Goal: Task Accomplishment & Management: Manage account settings

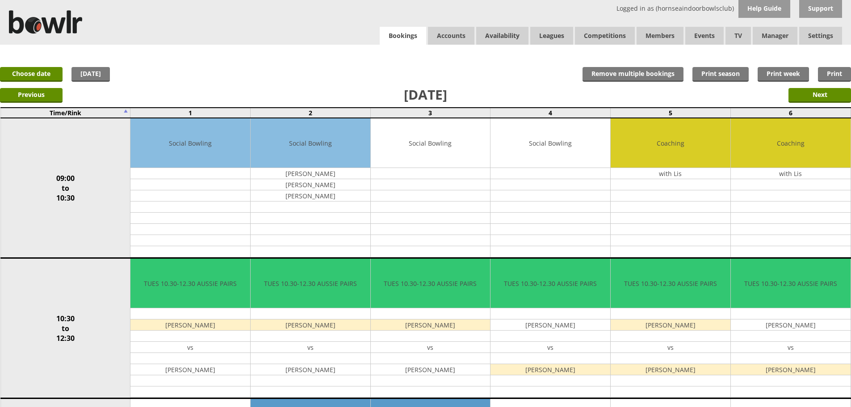
click at [412, 39] on link "Bookings" at bounding box center [403, 36] width 46 height 18
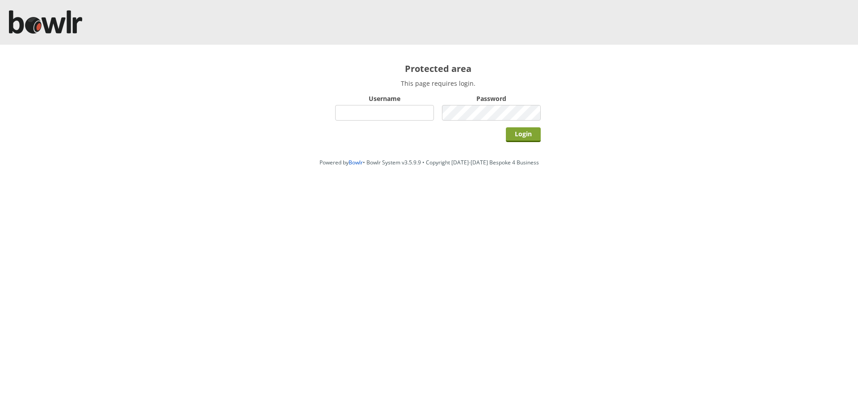
type input "hornseaindoorbowlsclub"
click at [528, 135] on input "Login" at bounding box center [523, 134] width 35 height 15
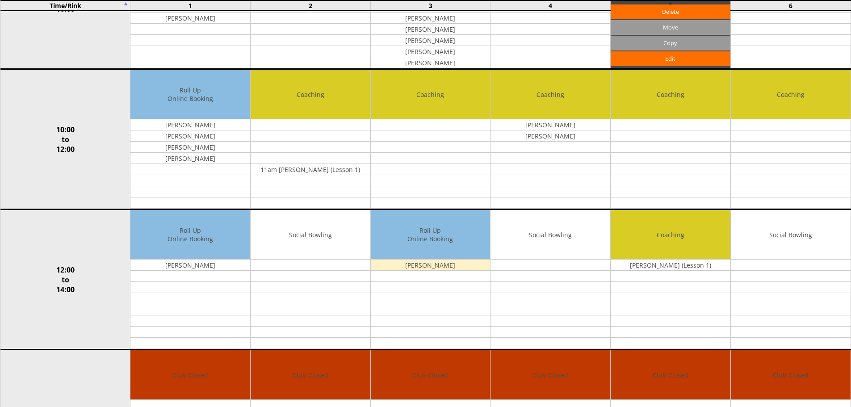
scroll to position [14, 0]
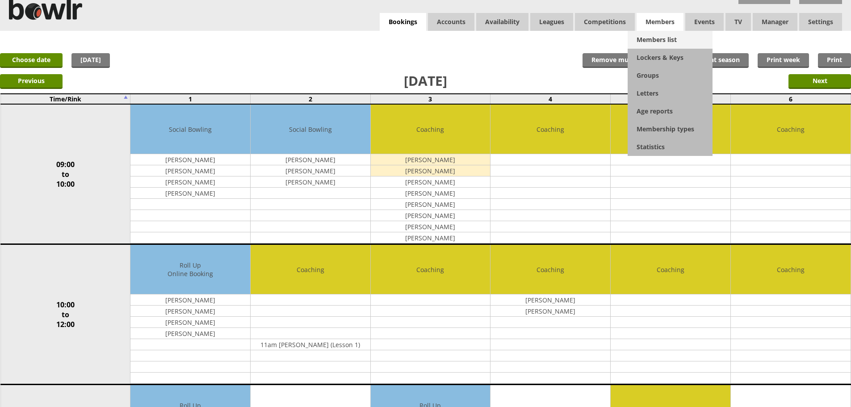
click at [642, 40] on link "Members list" at bounding box center [670, 40] width 85 height 18
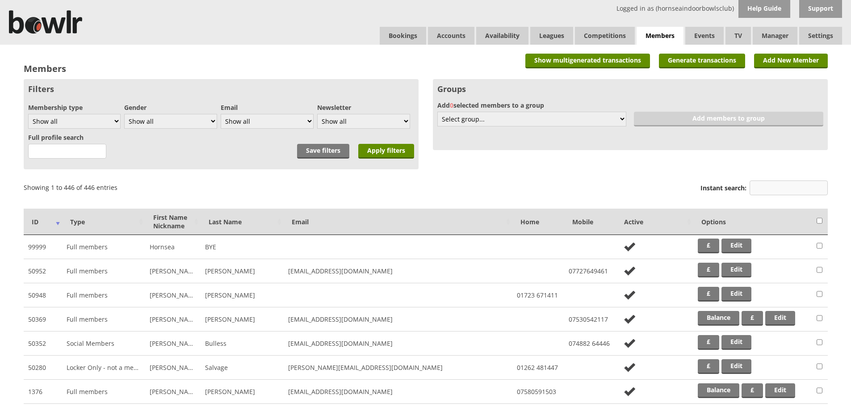
click at [774, 183] on input "Instant search:" at bounding box center [789, 187] width 78 height 15
click at [110, 121] on select "Show all Full members Rollabowl Juniors Social Members Student Pending Left R.I…" at bounding box center [74, 121] width 92 height 15
select select "7"
click at [28, 114] on select "Show all Full members Rollabowl Juniors Social Members Student Pending Left R.I…" at bounding box center [74, 121] width 92 height 15
click at [365, 150] on input "Apply filters" at bounding box center [386, 151] width 56 height 15
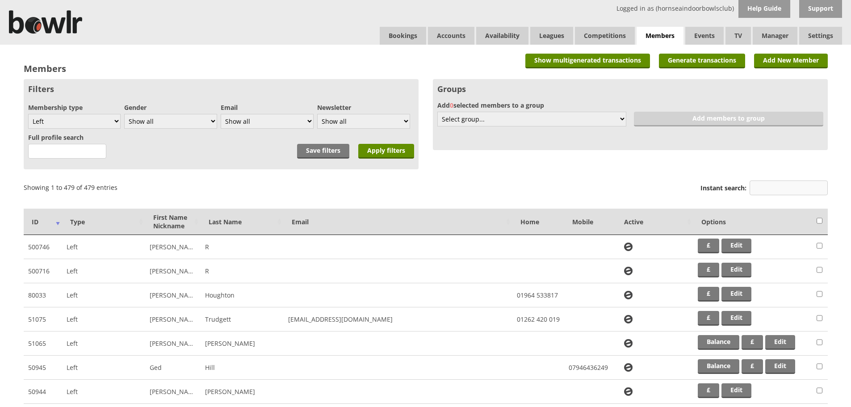
click at [758, 190] on input "Instant search:" at bounding box center [789, 187] width 78 height 15
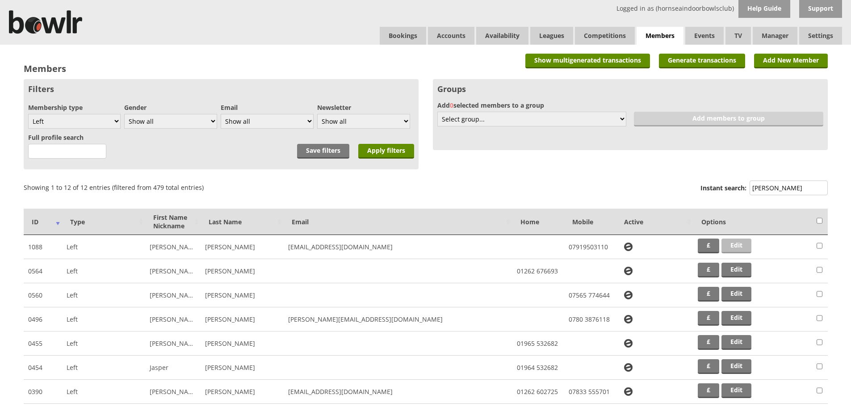
type input "smith"
click at [733, 243] on link "Edit" at bounding box center [736, 246] width 30 height 15
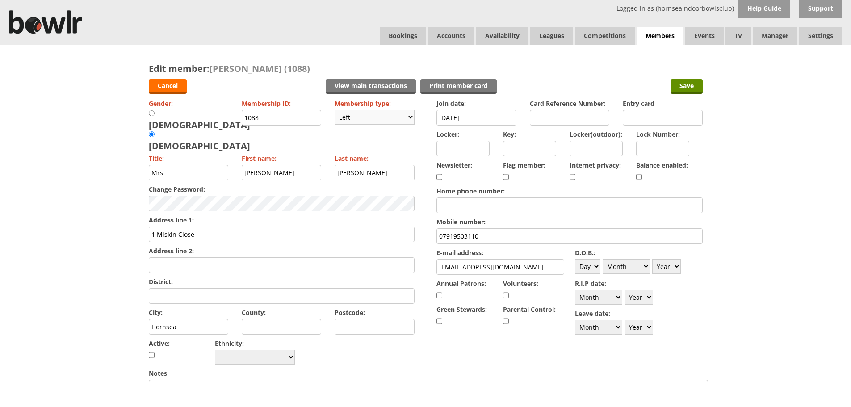
click at [381, 118] on select "Please choose Full members Rollabowl Juniors Social Members Student Pending Lef…" at bounding box center [375, 117] width 80 height 15
select select "1"
click at [335, 110] on select "Please choose Full members Rollabowl Juniors Social Members Student Pending Lef…" at bounding box center [375, 117] width 80 height 15
checkbox input "true"
click at [642, 174] on div "Balance enabled:" at bounding box center [669, 172] width 67 height 26
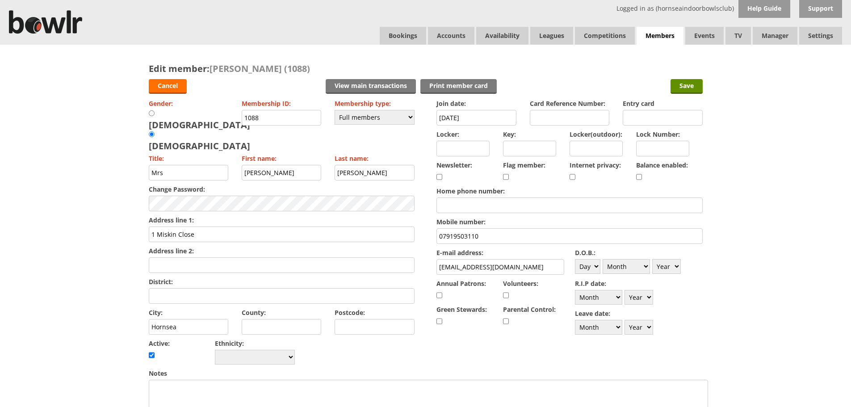
click at [641, 174] on input "checkbox" at bounding box center [639, 177] width 6 height 11
checkbox input "true"
click at [459, 117] on input "28-01-2023" at bounding box center [476, 118] width 80 height 16
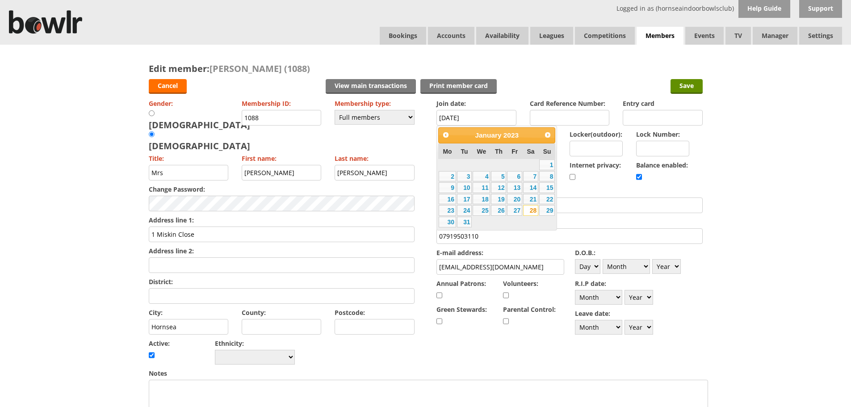
click at [582, 187] on label "Home phone number:" at bounding box center [569, 191] width 266 height 8
click at [582, 197] on input "Home phone number:" at bounding box center [569, 205] width 266 height 16
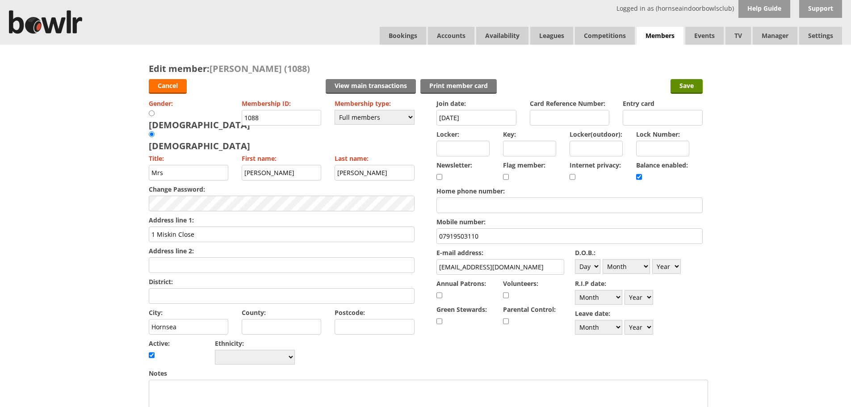
click at [344, 319] on input "Postcode:" at bounding box center [375, 327] width 80 height 16
type input "HU18 1LH"
click at [397, 328] on div "Gender: Male Female Membership ID: 1088 Membership type: Please choose Full mem…" at bounding box center [282, 232] width 266 height 270
click at [671, 88] on input "Save" at bounding box center [686, 86] width 32 height 15
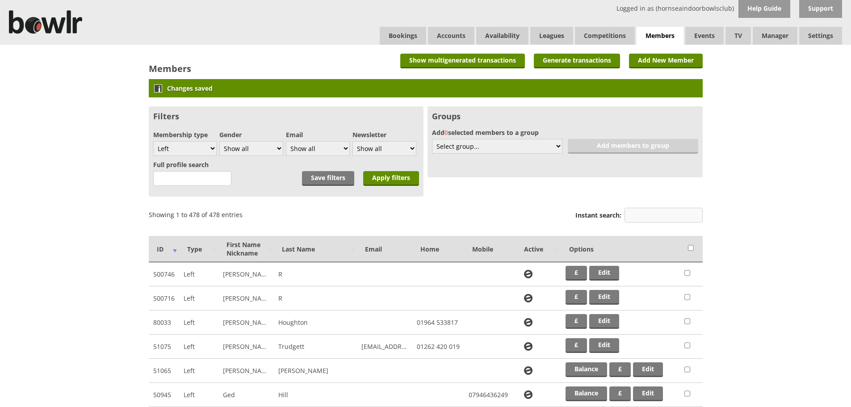
drag, startPoint x: 683, startPoint y: 210, endPoint x: 670, endPoint y: 214, distance: 13.0
click at [683, 210] on input "Instant search:" at bounding box center [663, 215] width 78 height 15
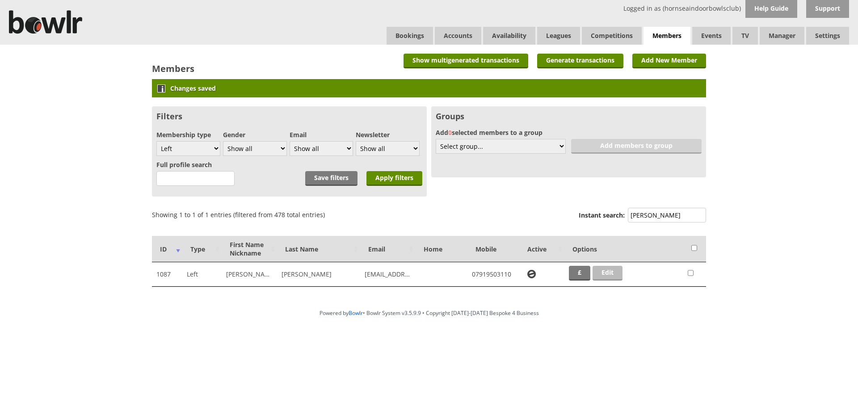
type input "[PERSON_NAME]"
click at [618, 268] on link "Edit" at bounding box center [607, 273] width 30 height 15
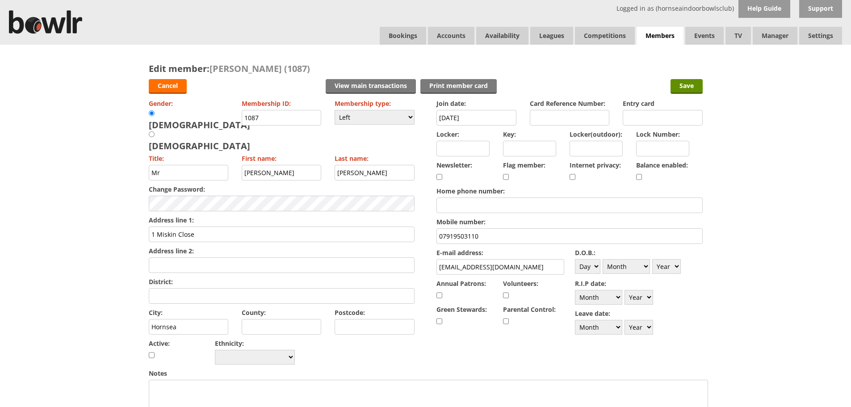
click at [383, 319] on input "Postcode:" at bounding box center [375, 327] width 80 height 16
type input "HU18 1LH"
click at [640, 178] on input "checkbox" at bounding box center [639, 177] width 6 height 11
checkbox input "true"
click at [396, 117] on select "Please choose Full members Rollabowl Juniors Social Members Student Pending Lef…" at bounding box center [375, 117] width 80 height 15
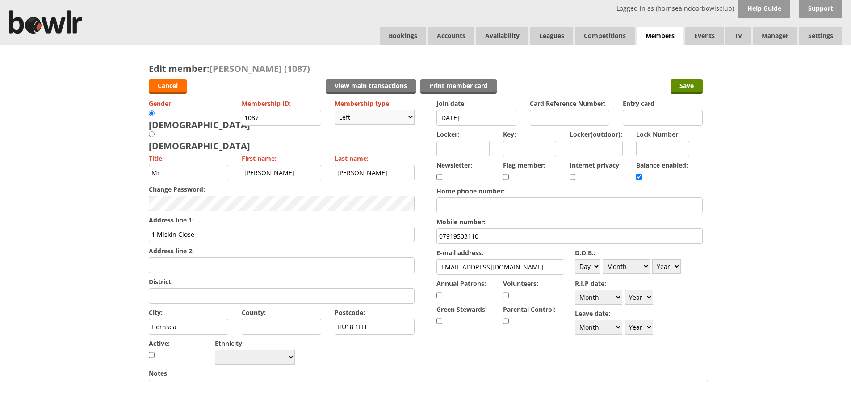
select select "1"
click at [335, 110] on select "Please choose Full members Rollabowl Juniors Social Members Student Pending Lef…" at bounding box center [375, 117] width 80 height 15
checkbox input "true"
click at [691, 89] on input "Save" at bounding box center [686, 86] width 32 height 15
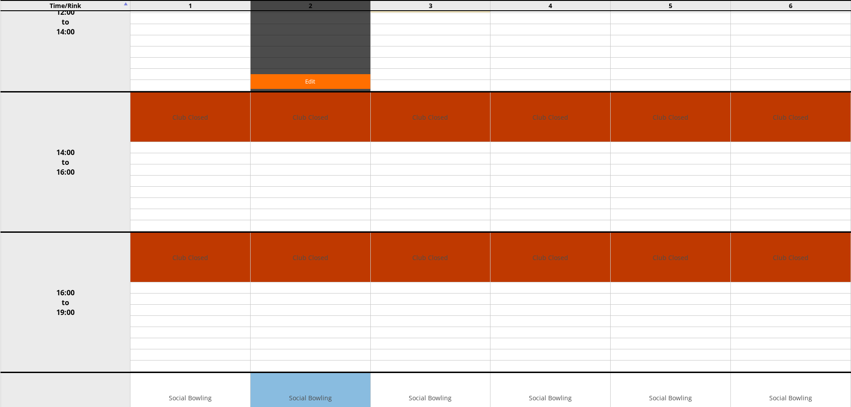
scroll to position [313, 0]
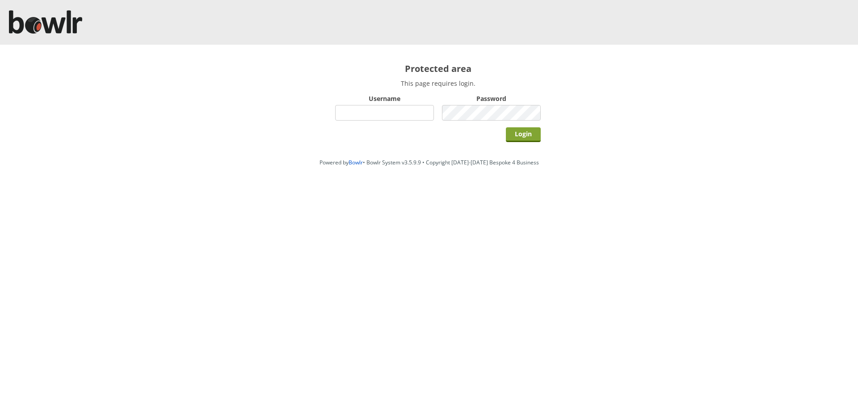
type input "hornseaindoorbowlsclub"
click at [517, 129] on input "Login" at bounding box center [523, 134] width 35 height 15
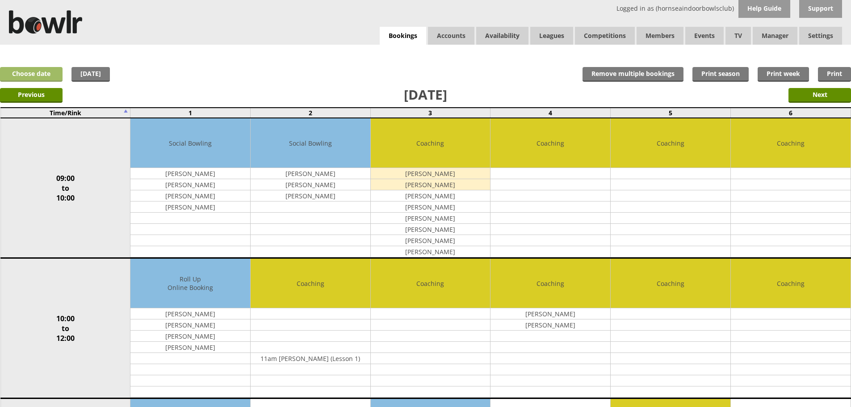
click at [52, 73] on link "Choose date" at bounding box center [31, 74] width 63 height 15
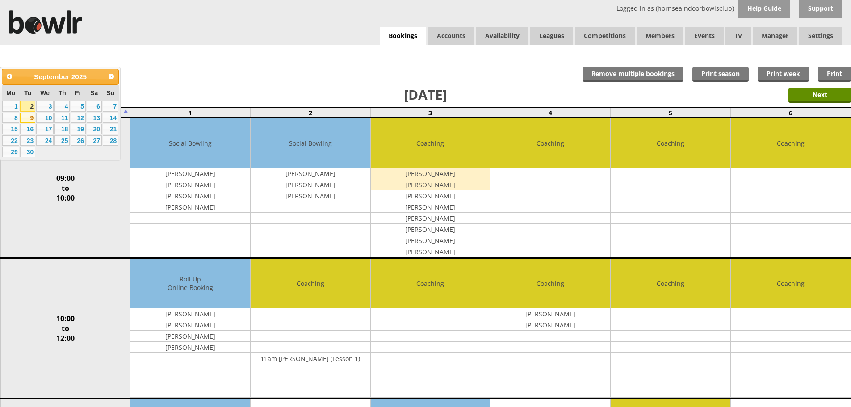
click at [30, 119] on link "9" at bounding box center [27, 118] width 15 height 11
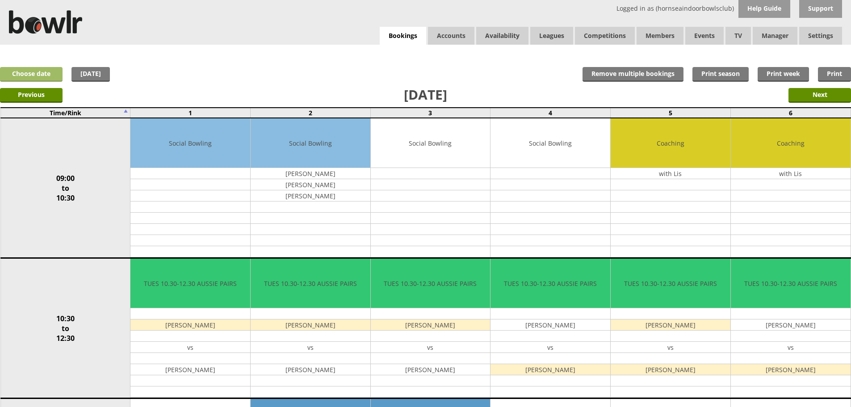
click at [32, 77] on link "Choose date" at bounding box center [31, 74] width 63 height 15
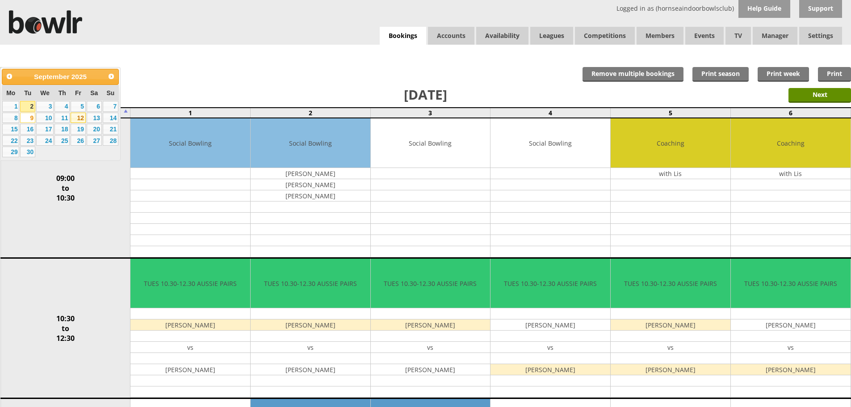
click at [79, 120] on link "12" at bounding box center [78, 118] width 15 height 11
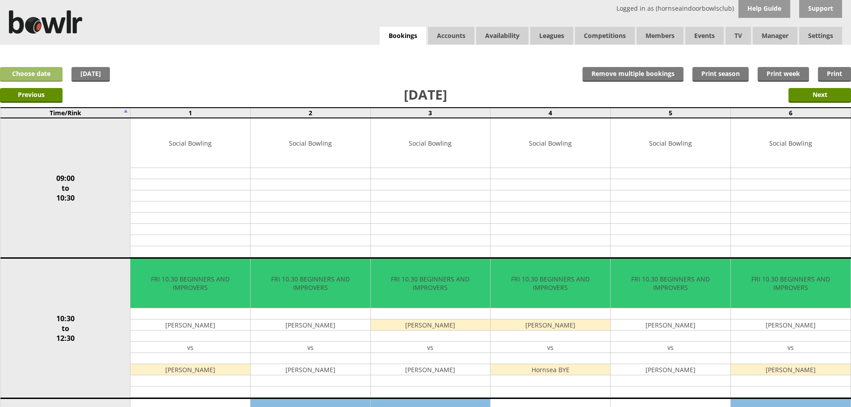
click at [41, 74] on link "Choose date" at bounding box center [31, 74] width 63 height 15
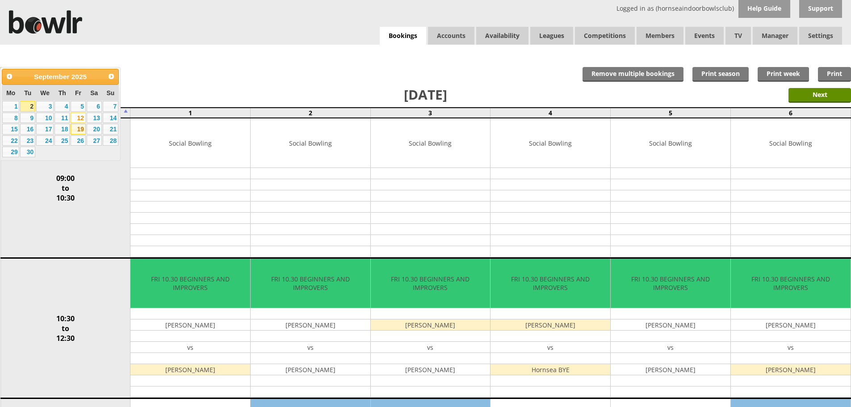
click at [79, 130] on link "19" at bounding box center [78, 129] width 15 height 11
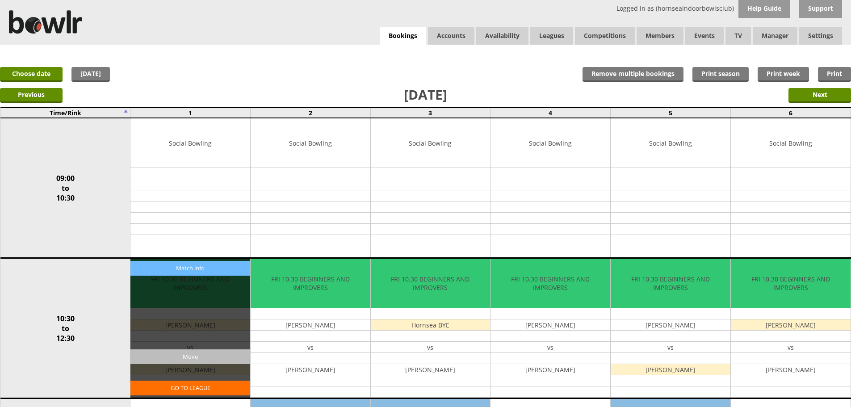
click at [182, 358] on input "Move" at bounding box center [190, 356] width 120 height 15
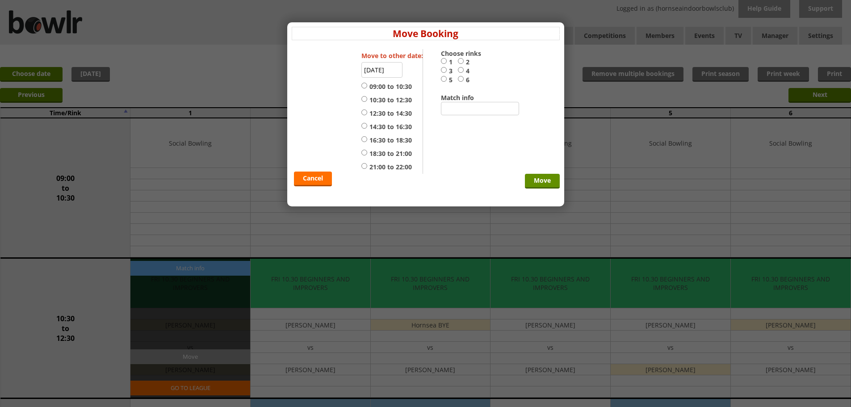
click at [445, 78] on input "5" at bounding box center [444, 78] width 6 height 7
radio input "true"
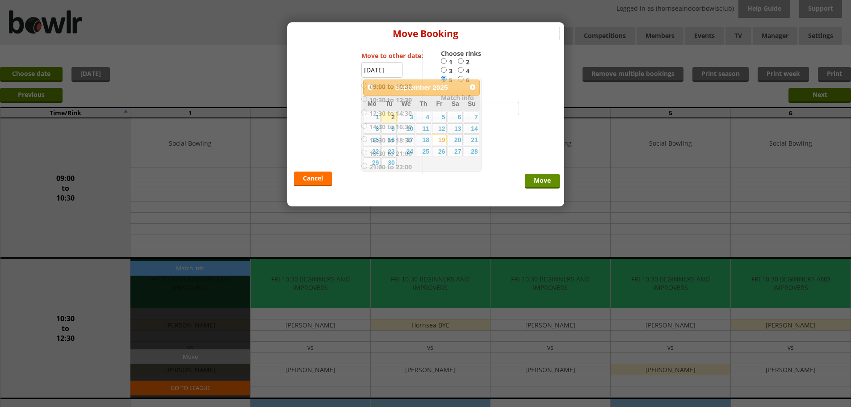
click at [370, 69] on input "[DATE]" at bounding box center [381, 70] width 41 height 16
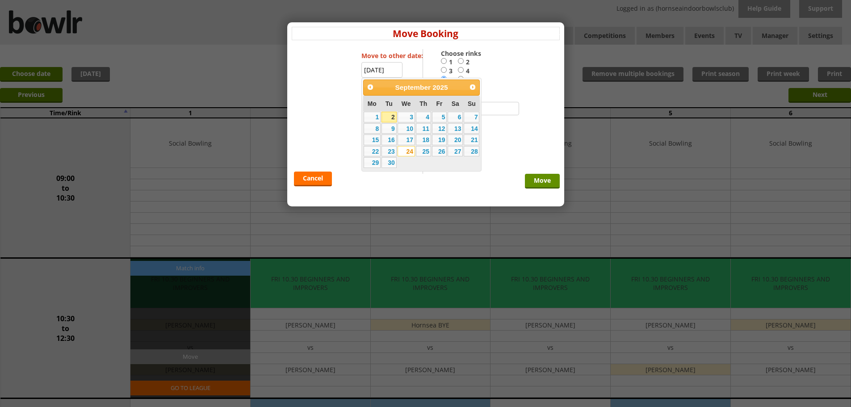
type input "24-09-2025"
radio input "false"
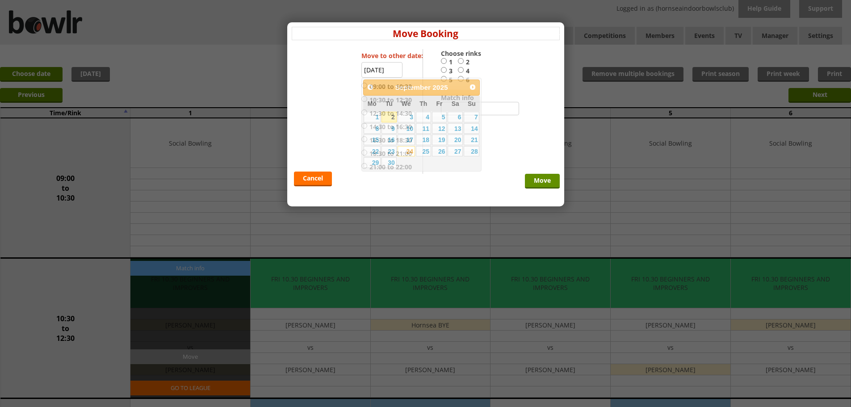
click at [525, 67] on div "Cancel Move" at bounding box center [426, 111] width 268 height 125
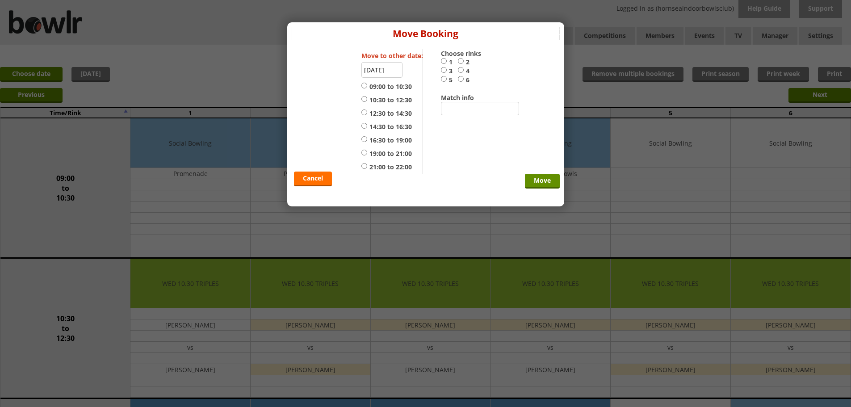
click at [444, 81] on input "5" at bounding box center [444, 78] width 6 height 7
radio input "true"
click at [366, 113] on input "12:30 to 14:30" at bounding box center [364, 112] width 6 height 7
radio input "true"
click at [538, 182] on input "Move" at bounding box center [542, 181] width 35 height 15
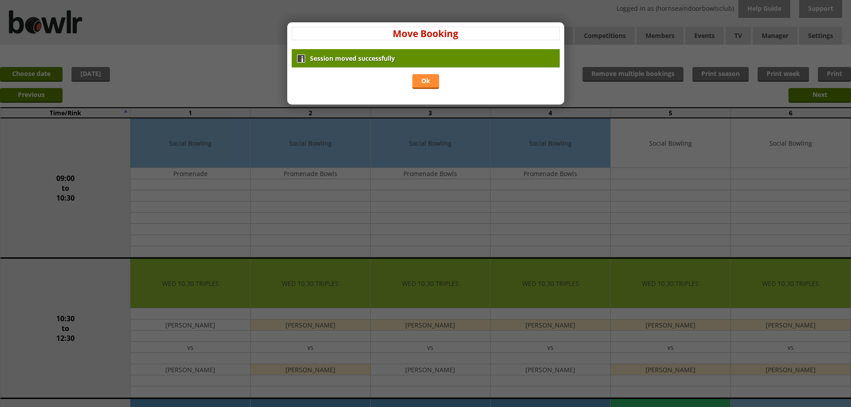
click at [421, 80] on link "Ok" at bounding box center [425, 81] width 27 height 15
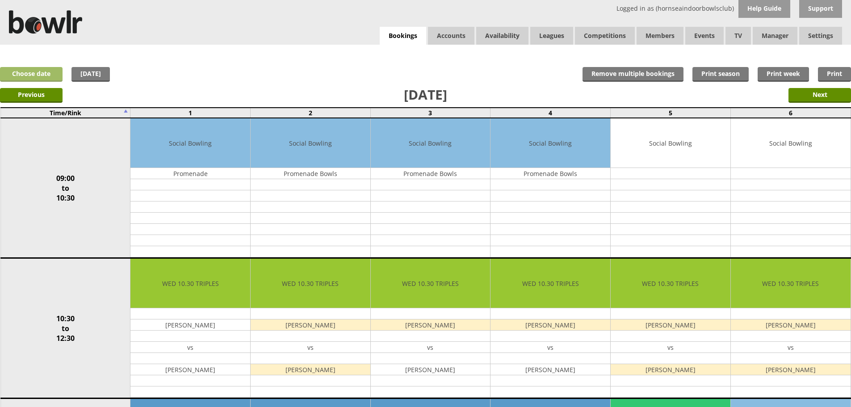
click at [47, 71] on link "Choose date" at bounding box center [31, 74] width 63 height 15
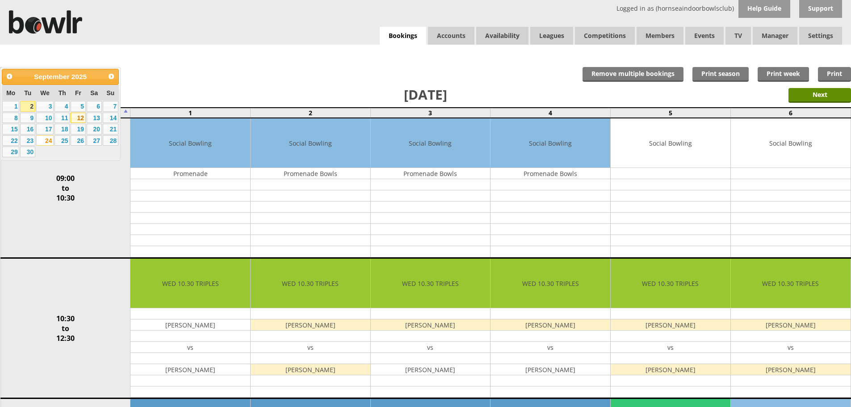
click at [81, 121] on link "12" at bounding box center [78, 118] width 15 height 11
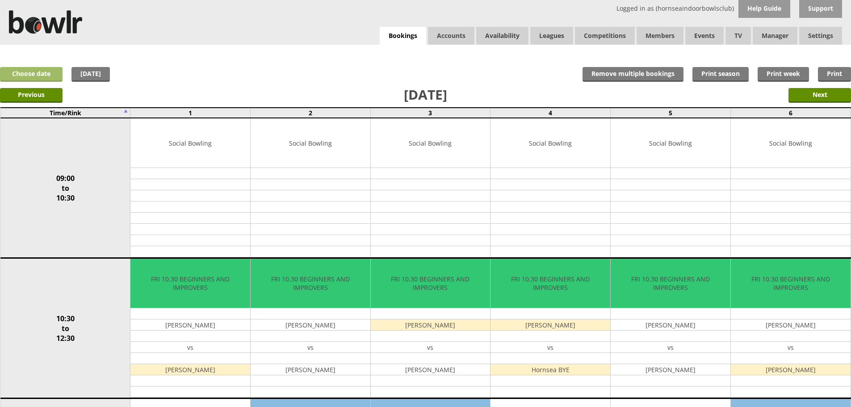
click at [44, 72] on link "Choose date" at bounding box center [31, 74] width 63 height 15
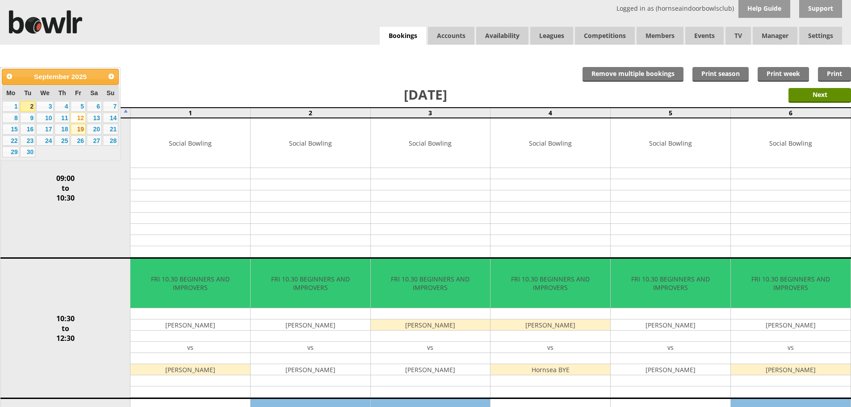
click at [80, 132] on link "19" at bounding box center [78, 129] width 15 height 11
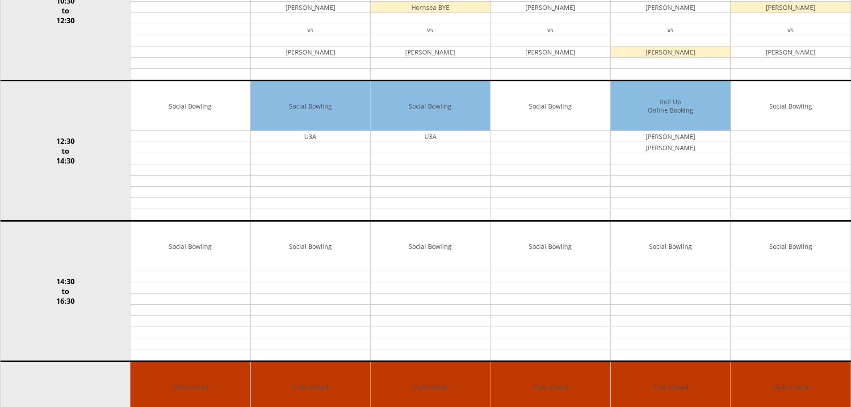
scroll to position [356, 0]
